Goal: Information Seeking & Learning: Learn about a topic

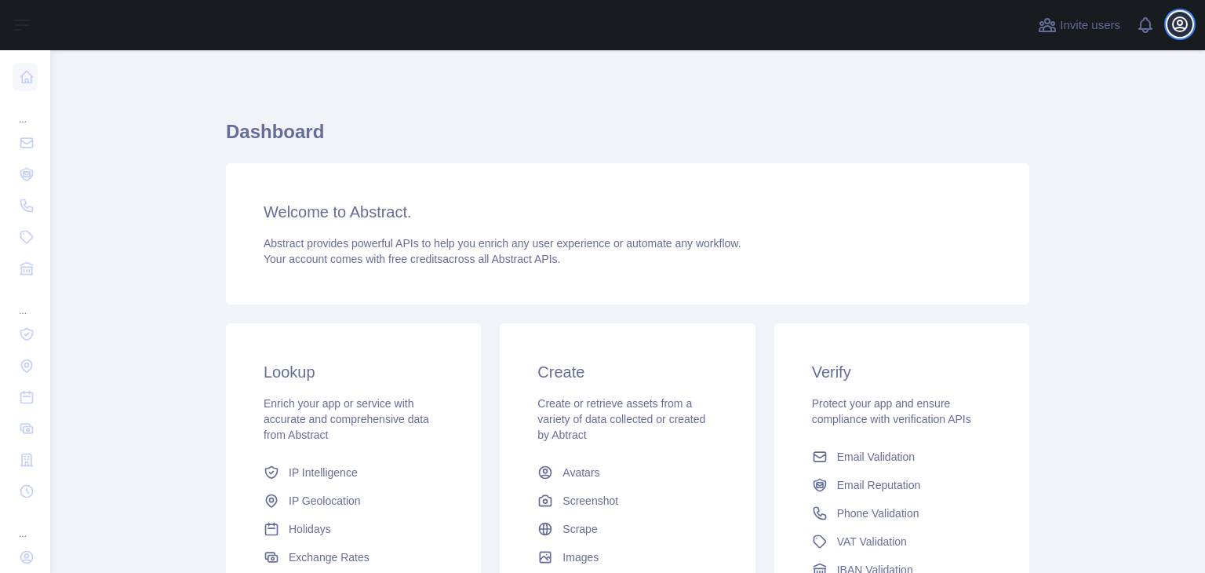
click at [1177, 22] on icon "button" at bounding box center [1180, 24] width 14 height 14
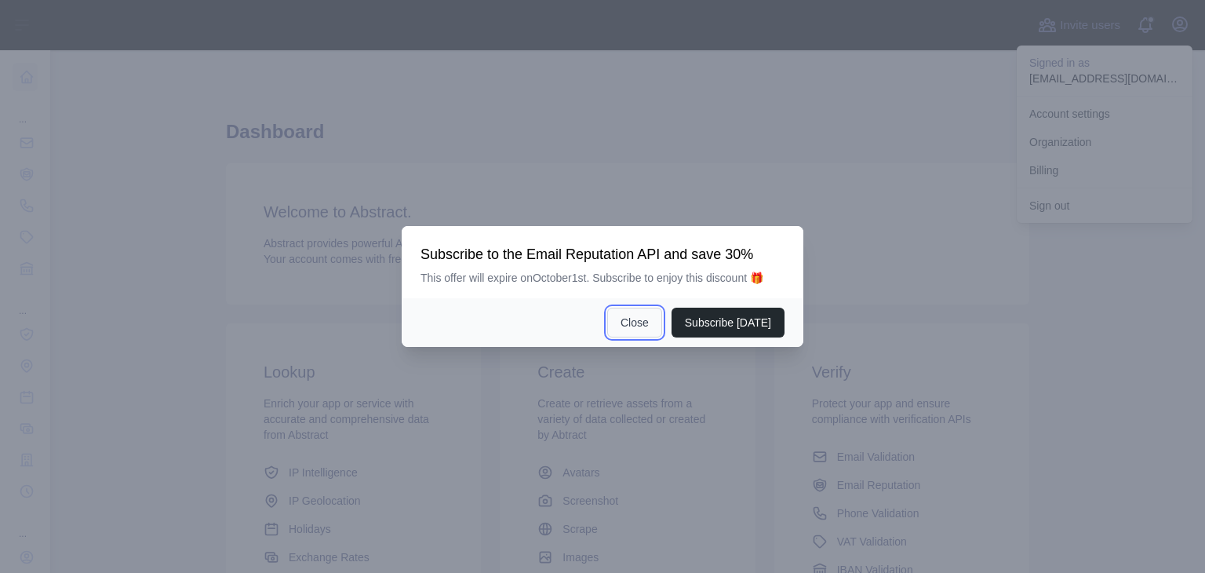
click at [629, 315] on button "Close" at bounding box center [634, 323] width 55 height 30
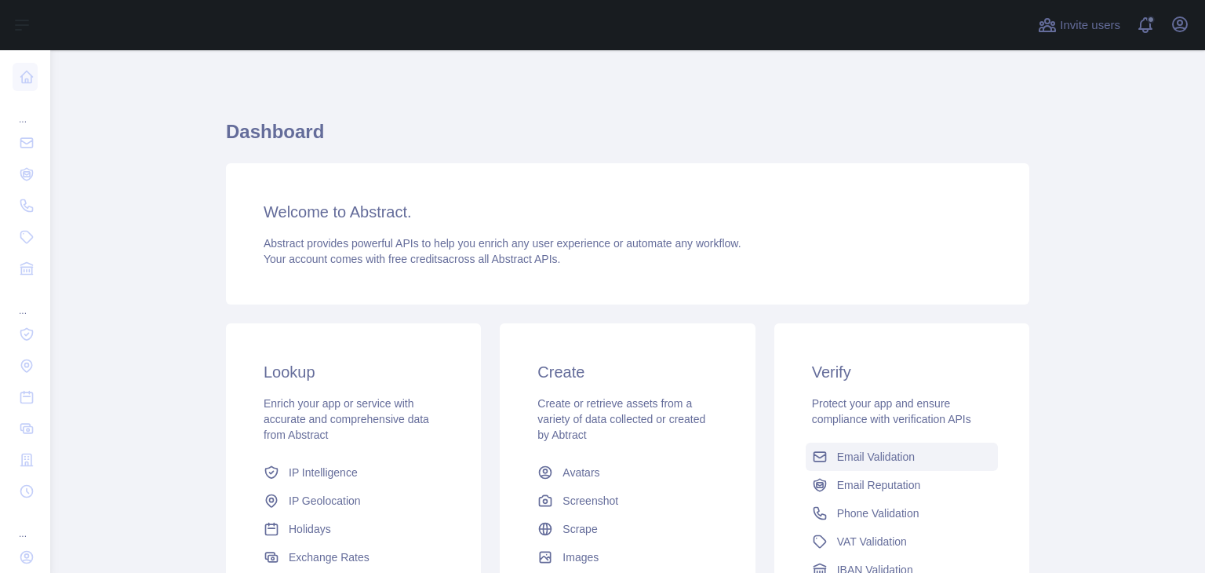
click at [844, 454] on span "Email Validation" at bounding box center [876, 457] width 78 height 16
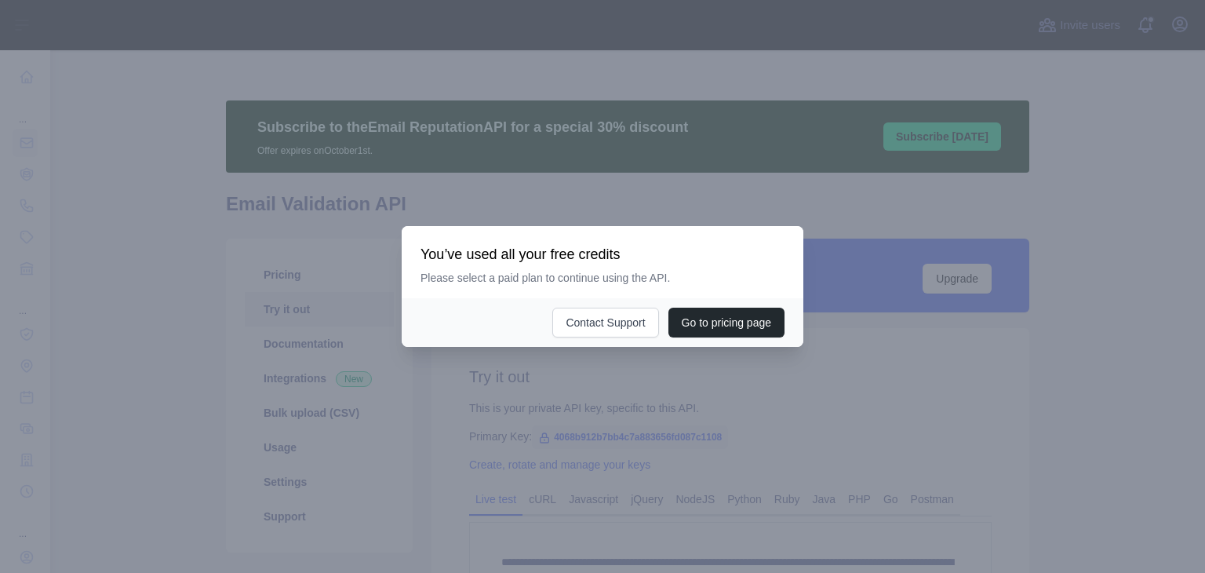
click at [702, 421] on div at bounding box center [602, 286] width 1205 height 573
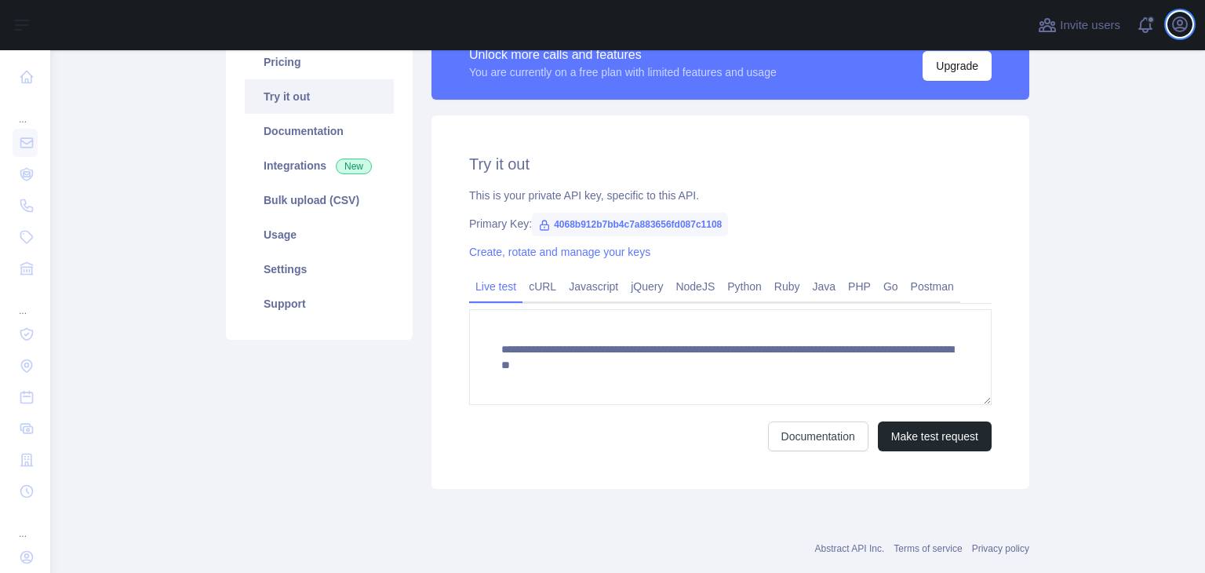
scroll to position [213, 0]
click at [530, 279] on link "cURL" at bounding box center [543, 285] width 40 height 25
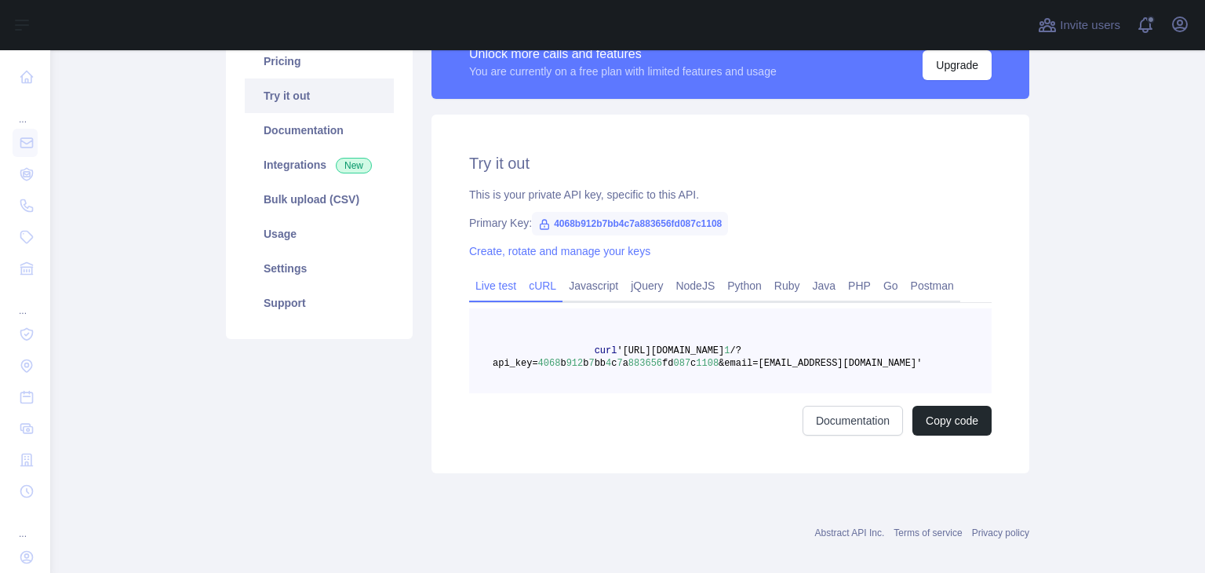
click at [490, 280] on link "Live test" at bounding box center [495, 285] width 53 height 25
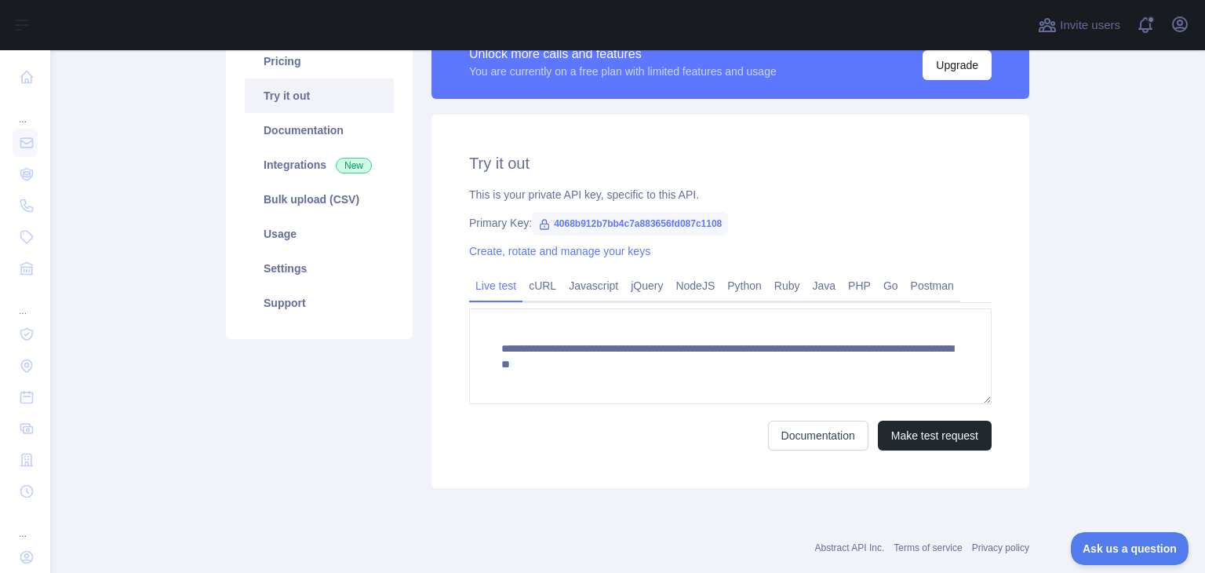
scroll to position [0, 0]
click at [292, 221] on link "Usage" at bounding box center [319, 234] width 149 height 35
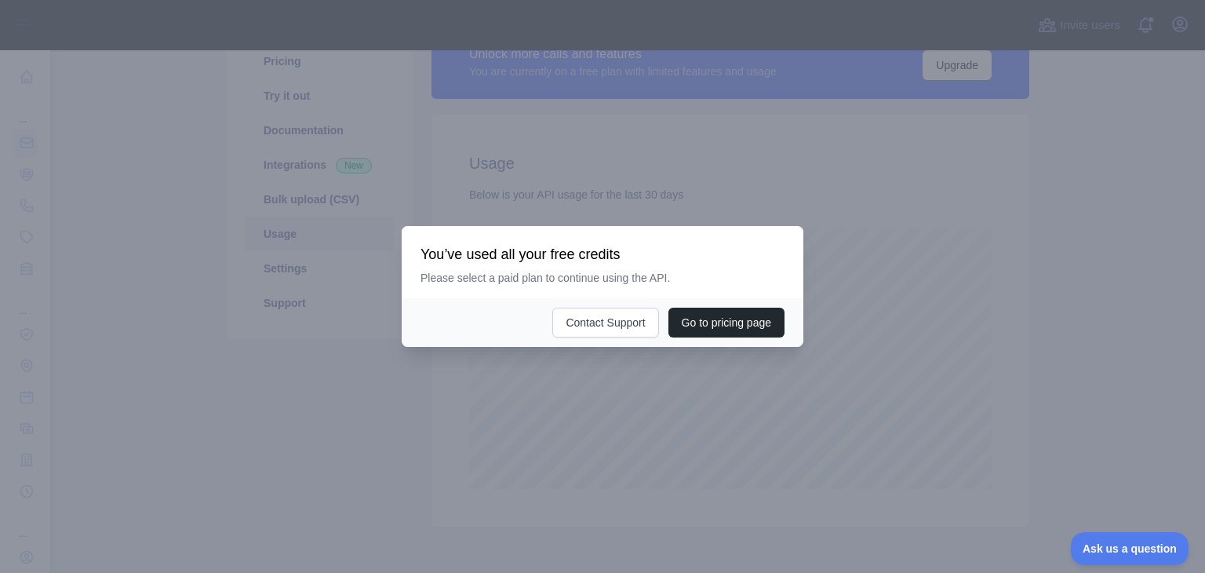
scroll to position [522, 1142]
click at [650, 393] on div at bounding box center [602, 286] width 1205 height 573
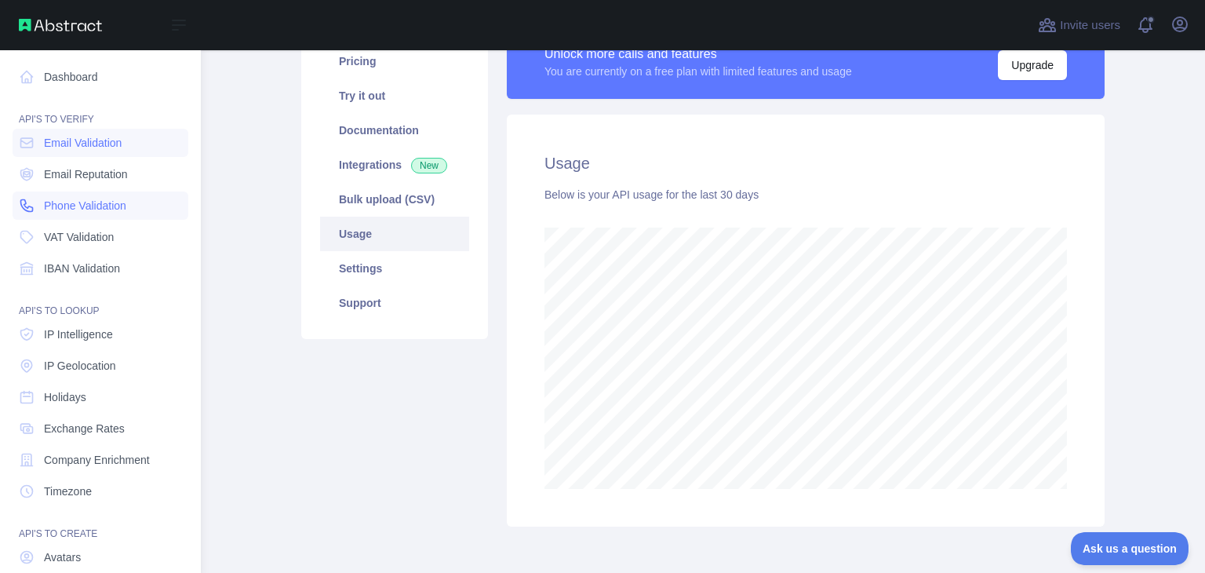
scroll to position [784141, 783671]
click at [32, 200] on icon at bounding box center [27, 206] width 16 height 16
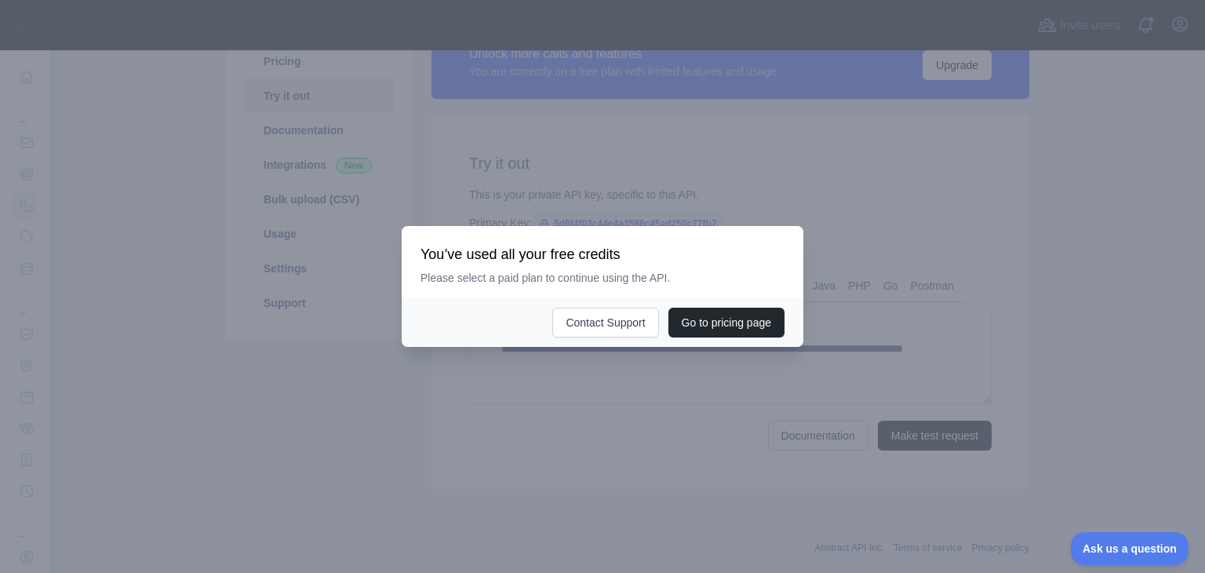
click at [570, 418] on div at bounding box center [602, 286] width 1205 height 573
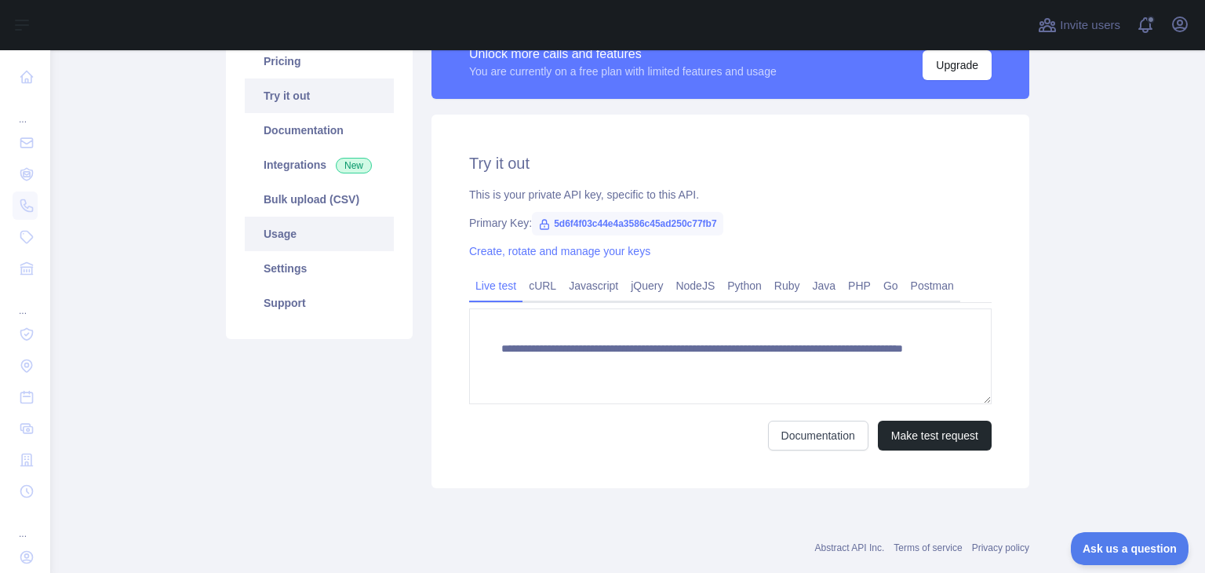
click at [290, 245] on link "Usage" at bounding box center [319, 234] width 149 height 35
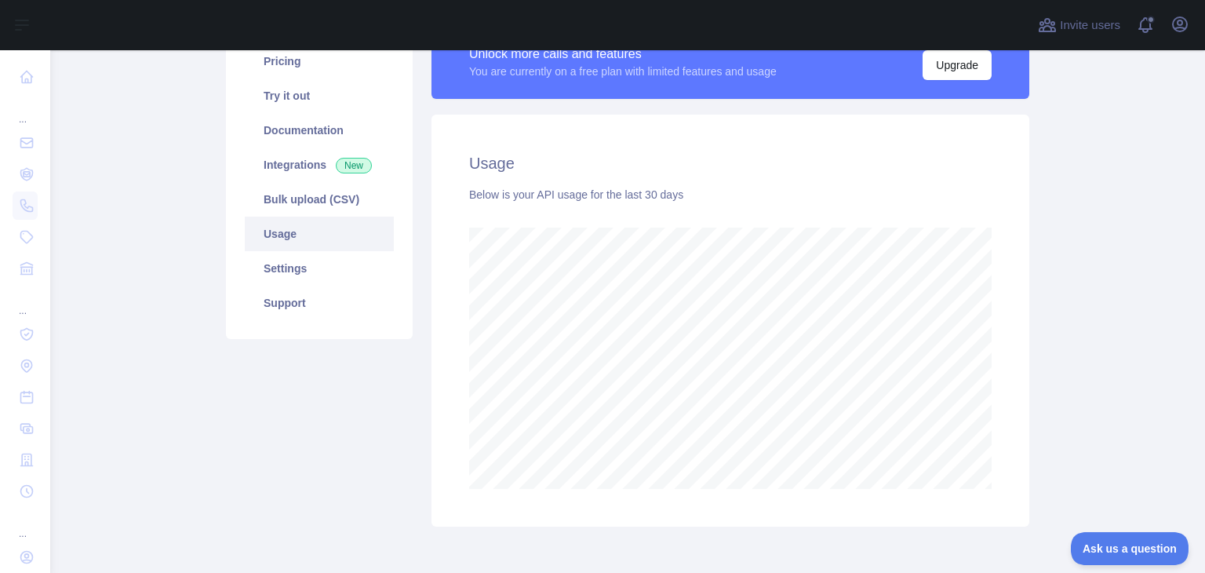
scroll to position [522, 1142]
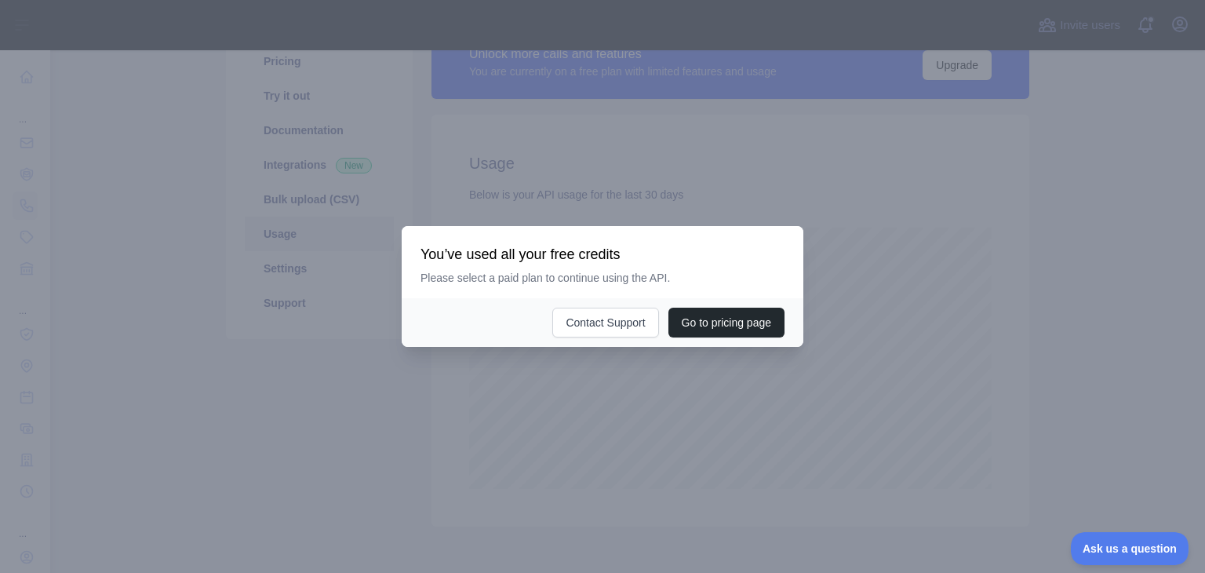
click at [636, 421] on div at bounding box center [602, 286] width 1205 height 573
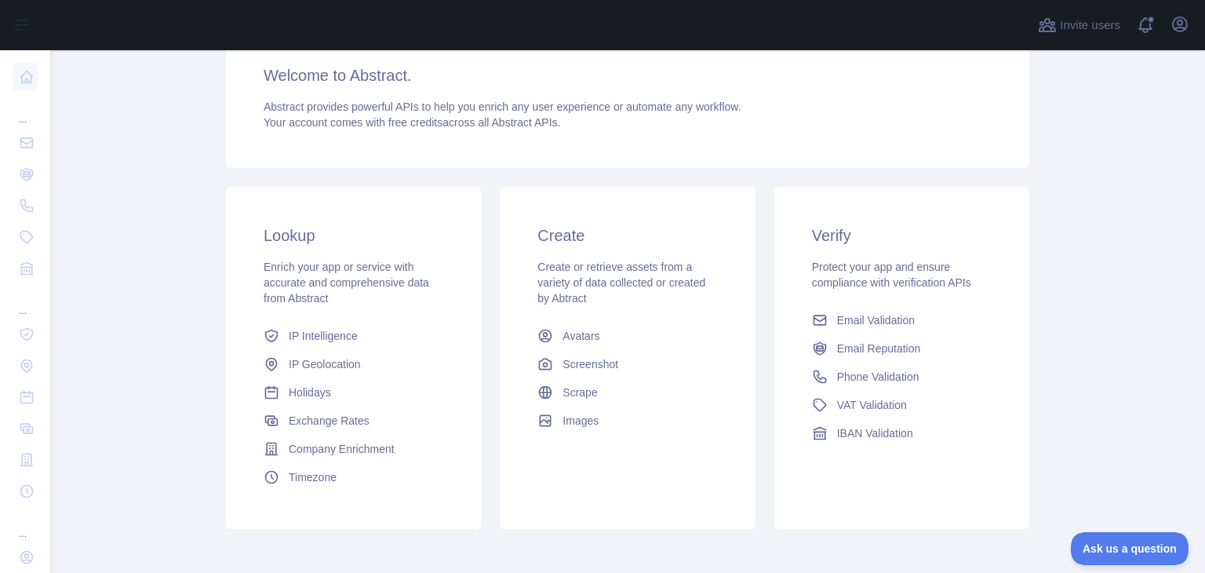
scroll to position [213, 0]
